Goal: Find specific page/section: Find specific page/section

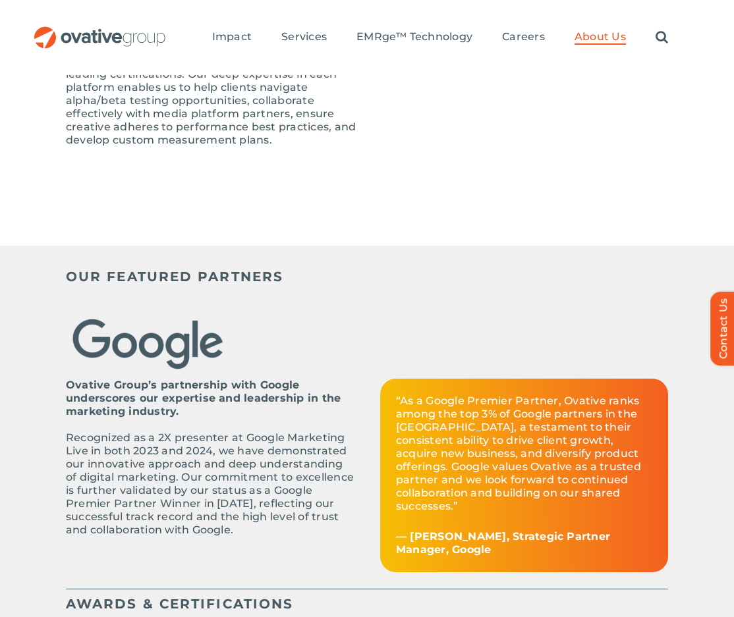
scroll to position [61, 0]
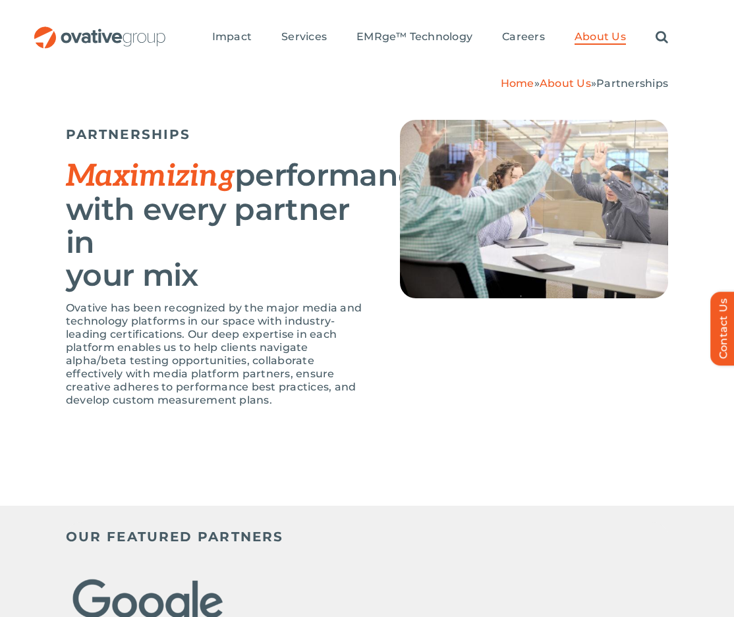
click at [116, 28] on img "OG_Full_horizontal_RGB" at bounding box center [100, 37] width 134 height 22
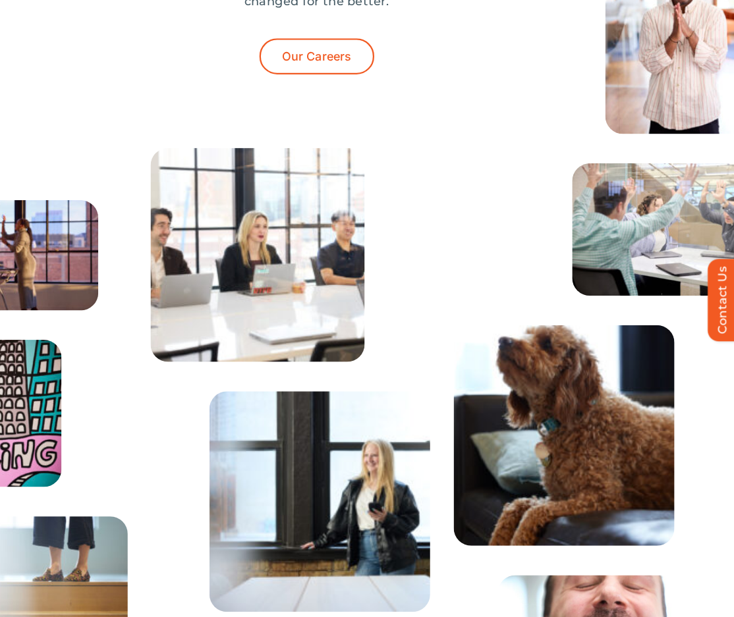
scroll to position [4349, 0]
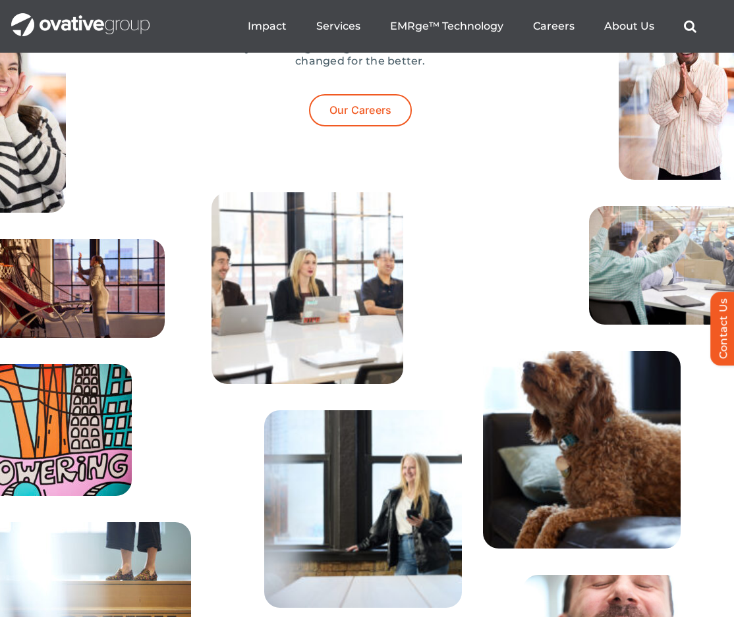
click at [297, 293] on img at bounding box center [307, 287] width 191 height 191
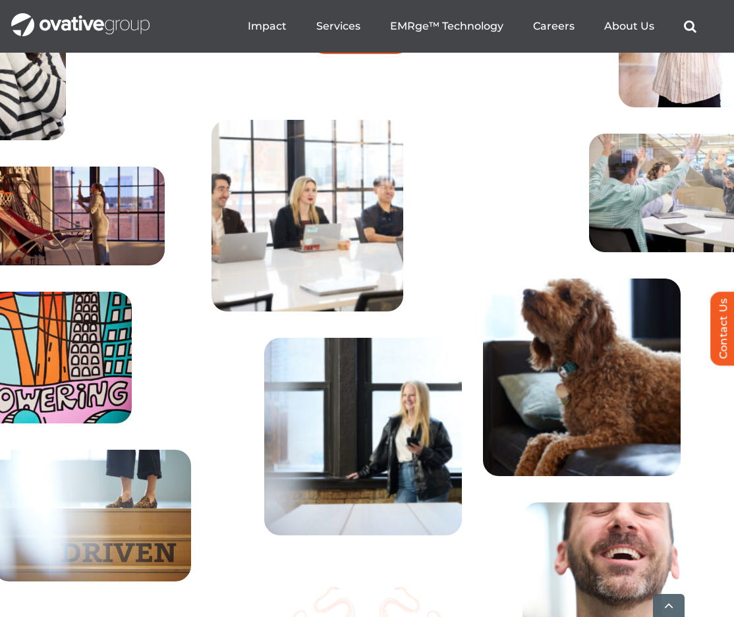
scroll to position [4428, 0]
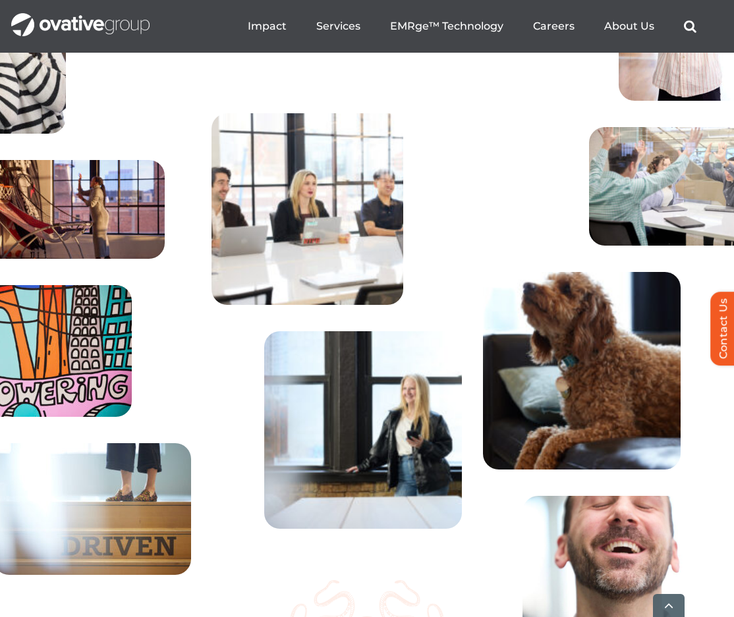
click at [282, 258] on img at bounding box center [307, 208] width 191 height 191
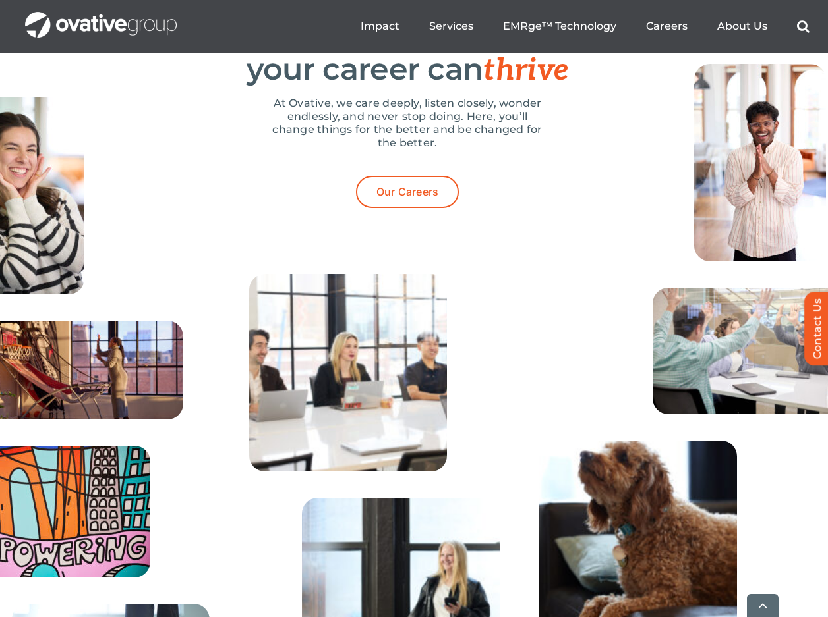
scroll to position [4919, 0]
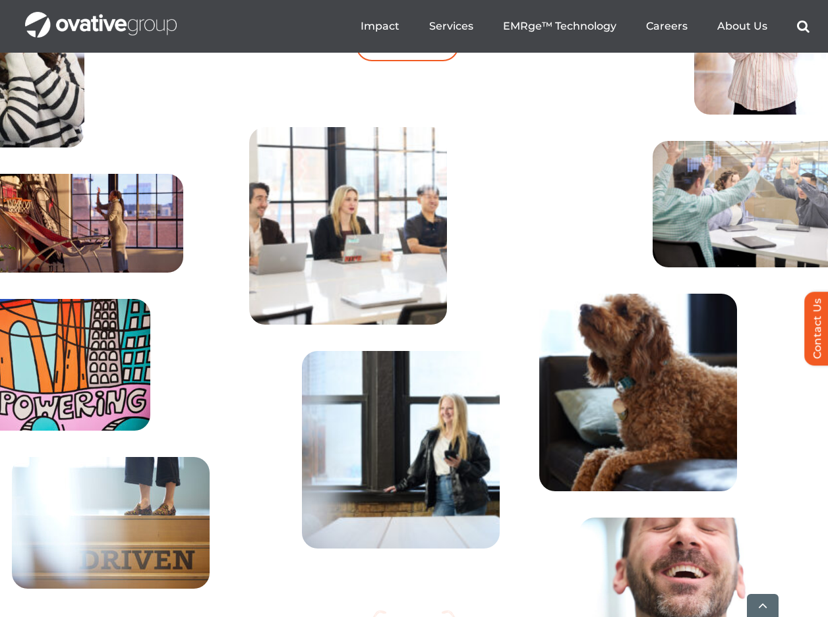
click at [398, 36] on ul "Impact Expert Insights Case Studies Awards & Press Services Media Measurement C…" at bounding box center [584, 26] width 449 height 42
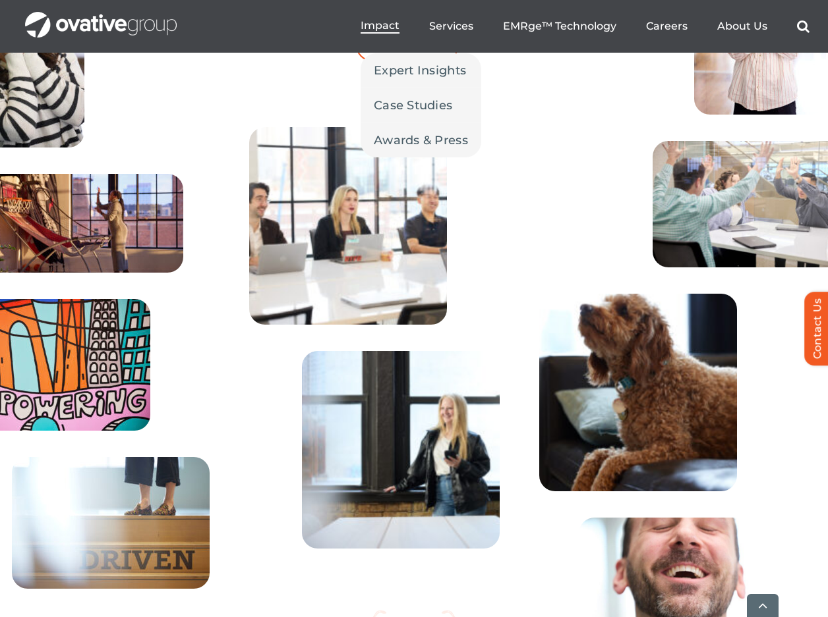
click at [382, 32] on link "Impact" at bounding box center [379, 26] width 39 height 14
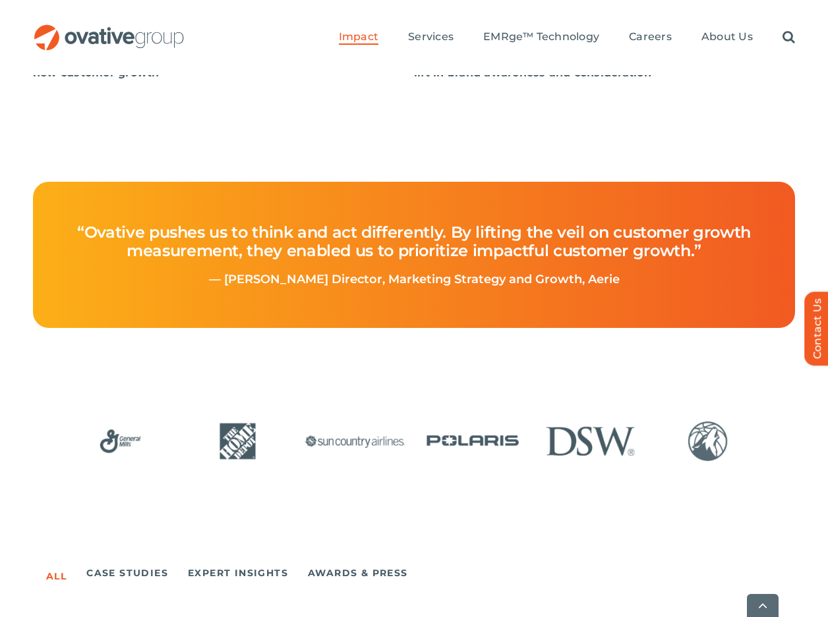
scroll to position [1505, 0]
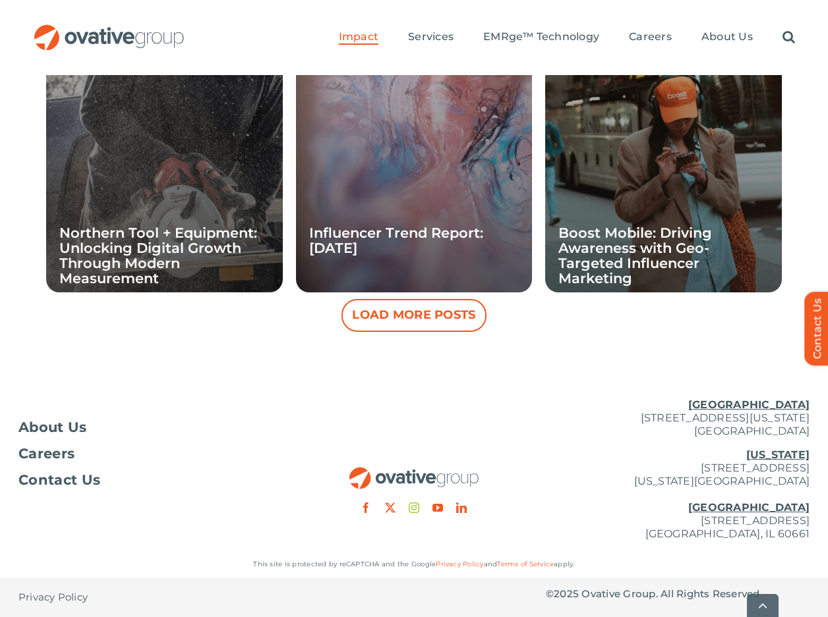
click at [412, 510] on link "instagram" at bounding box center [414, 508] width 11 height 11
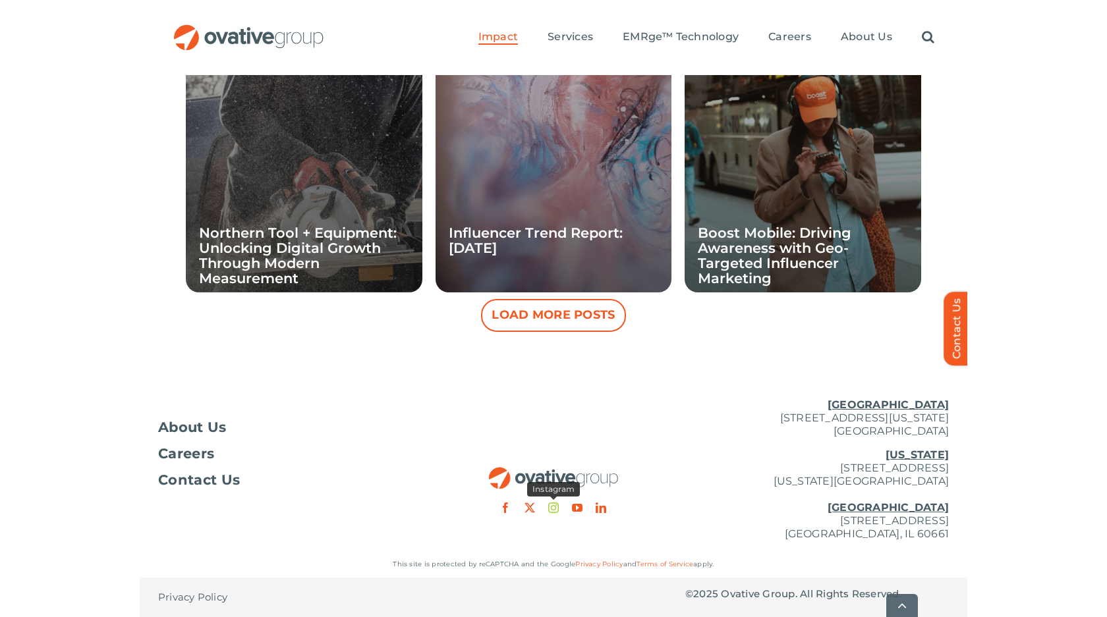
scroll to position [1388, 0]
